Goal: Find specific page/section: Find specific page/section

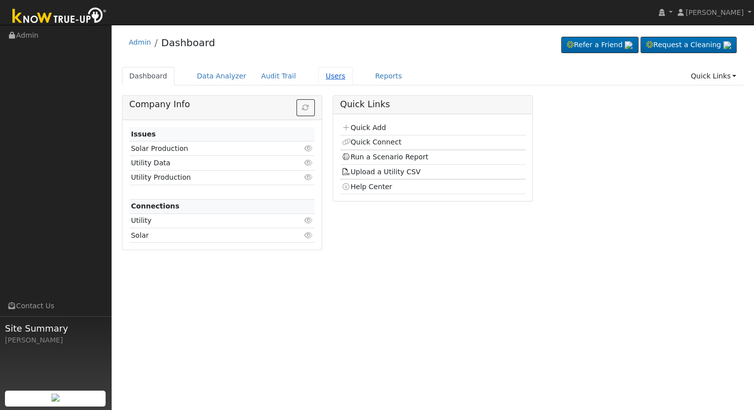
click at [319, 75] on link "Users" at bounding box center [335, 76] width 35 height 18
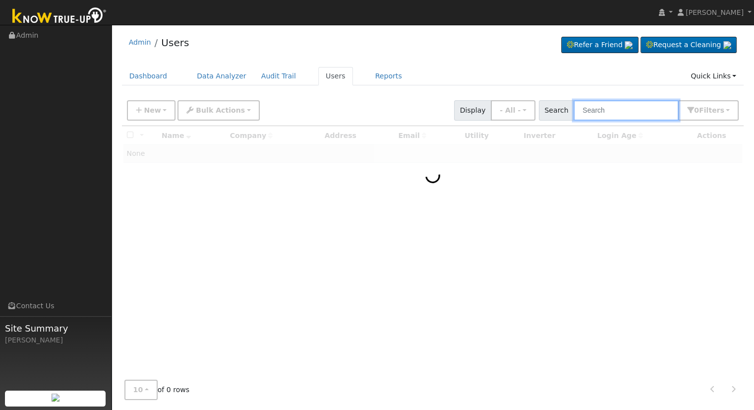
click at [631, 115] on input "text" at bounding box center [626, 110] width 105 height 20
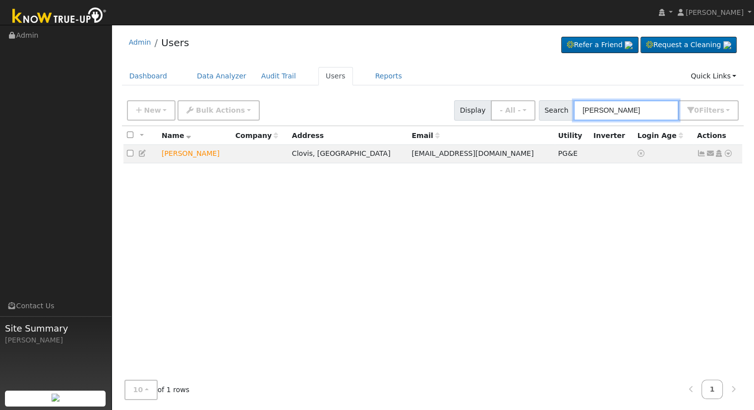
type input "[PERSON_NAME]"
click at [728, 156] on icon at bounding box center [728, 153] width 9 height 7
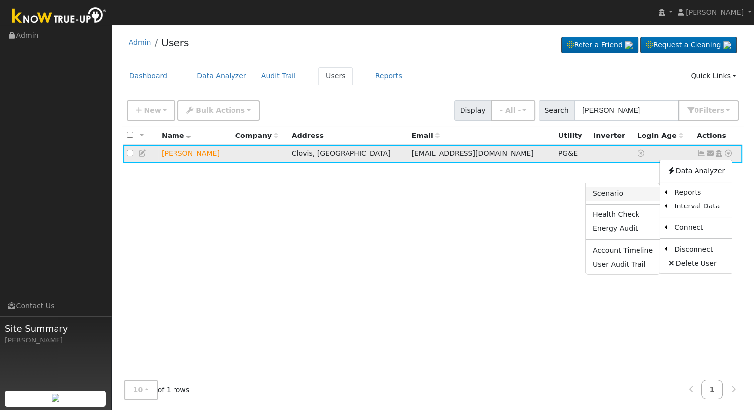
click at [615, 193] on link "Scenario" at bounding box center [623, 193] width 74 height 14
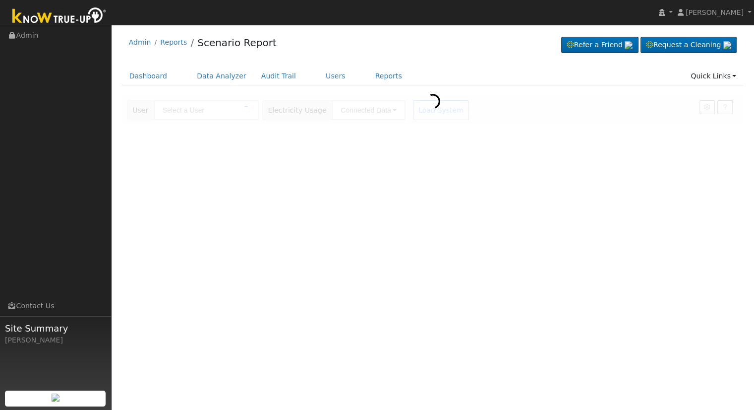
type input "[PERSON_NAME]"
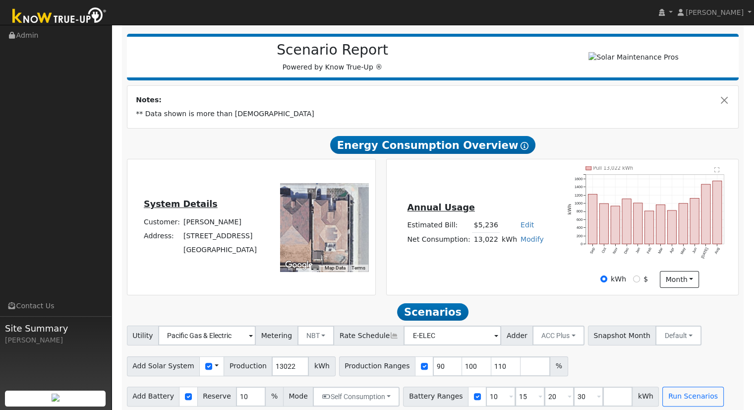
scroll to position [125, 0]
